Goal: Check status: Check status

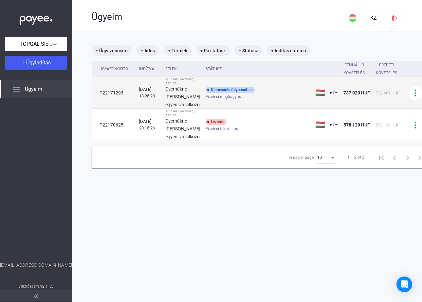
click at [225, 93] on div "Kibocsátás folyamatban" at bounding box center [229, 90] width 49 height 7
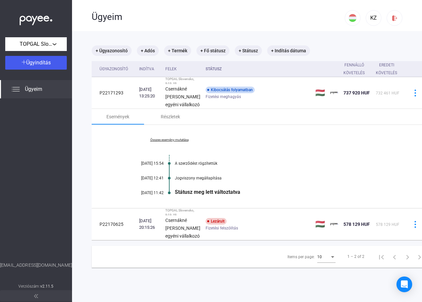
click at [185, 195] on div "Státusz meg lett változtatva" at bounding box center [286, 192] width 222 height 6
click at [187, 181] on div "Jogviszony megállapítása" at bounding box center [286, 178] width 222 height 5
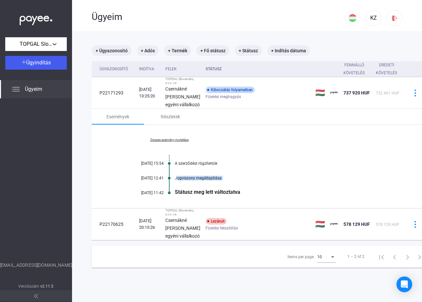
click at [187, 181] on div "Jogviszony megállapítása" at bounding box center [286, 178] width 222 height 5
click at [154, 195] on div "[DATE] 11:42" at bounding box center [143, 193] width 39 height 5
click at [174, 142] on link "Összes esemény mutatása" at bounding box center [169, 140] width 90 height 4
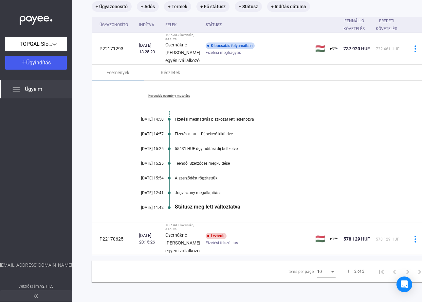
scroll to position [83, 0]
